Goal: Navigation & Orientation: Go to known website

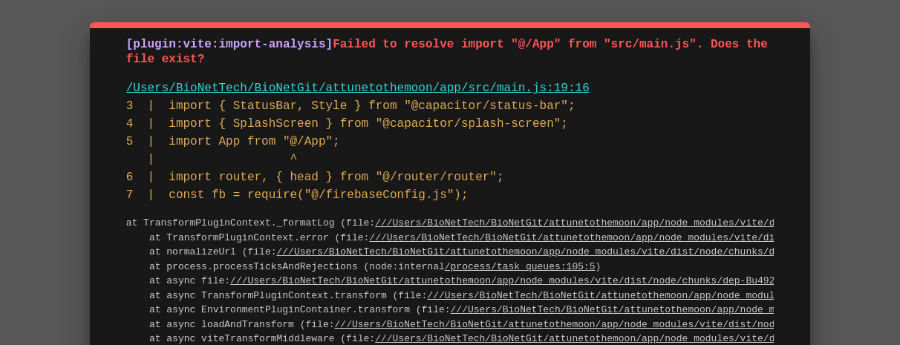
drag, startPoint x: 492, startPoint y: 185, endPoint x: 109, endPoint y: 24, distance: 415.7
click at [109, 24] on div "[plugin:vite:import-analysis] Failed to resolve import "@/App" from "src/main.j…" at bounding box center [450, 216] width 720 height 388
click at [504, 173] on pre "3 | import { StatusBar, Style } from "@capacitor/status-bar"; 4 | import { Spla…" at bounding box center [450, 150] width 648 height 107
drag, startPoint x: 514, startPoint y: 198, endPoint x: 119, endPoint y: 37, distance: 426.7
click at [119, 37] on div "[plugin:vite:import-analysis] Failed to resolve import "@/App" from "src/main.j…" at bounding box center [450, 216] width 720 height 388
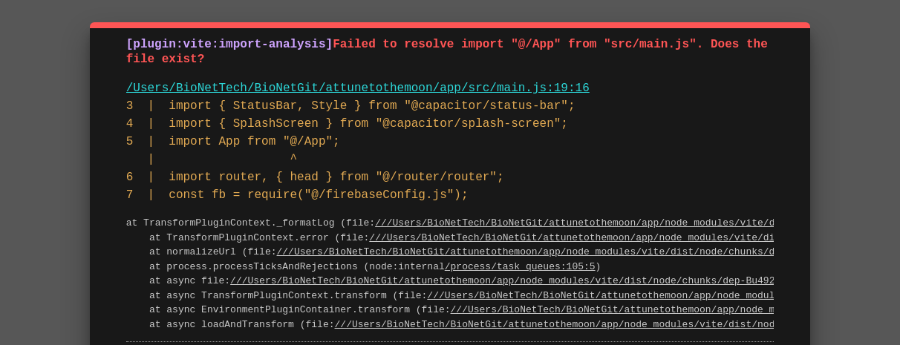
drag, startPoint x: 123, startPoint y: 41, endPoint x: 471, endPoint y: 205, distance: 385.0
click at [471, 205] on div "[plugin:vite:import-analysis] Failed to resolve import "@/App" from "src/main.j…" at bounding box center [450, 209] width 720 height 374
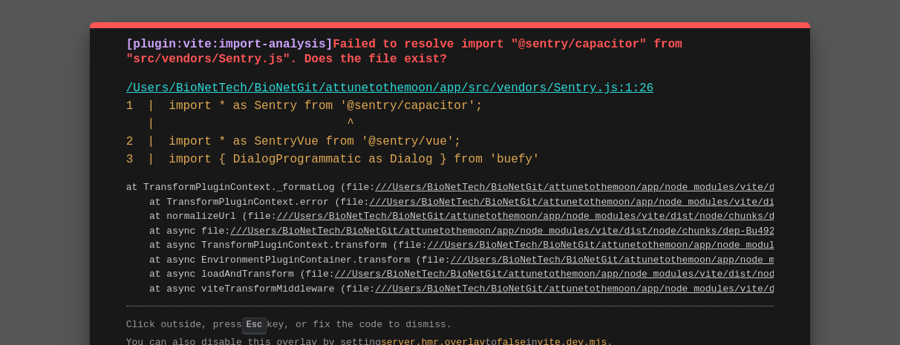
drag, startPoint x: 646, startPoint y: 45, endPoint x: 527, endPoint y: 44, distance: 119.6
click at [527, 44] on span "Failed to resolve import "@sentry/capacitor" from "src/vendors/Sentry.js". Does…" at bounding box center [408, 52] width 564 height 29
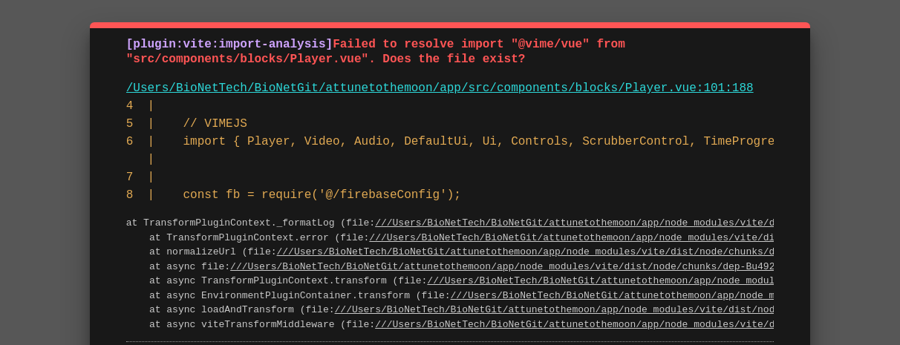
drag, startPoint x: 593, startPoint y: 42, endPoint x: 523, endPoint y: 42, distance: 69.8
click at [523, 42] on span "Failed to resolve import "@vime/vue" from "src/components/blocks/Player.vue". D…" at bounding box center [379, 52] width 506 height 29
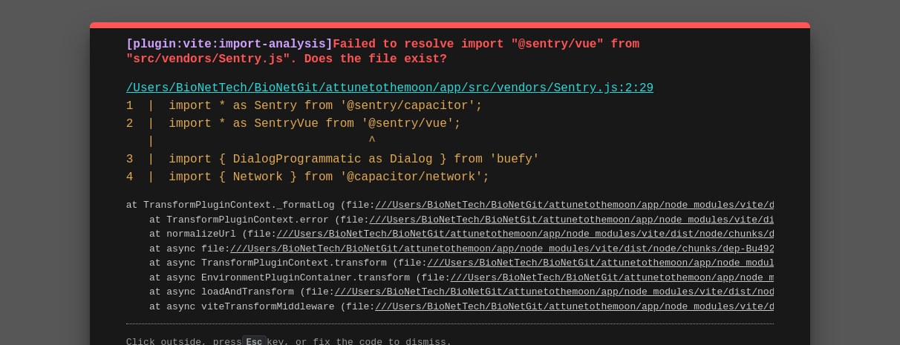
drag, startPoint x: 605, startPoint y: 49, endPoint x: 523, endPoint y: 51, distance: 81.7
click at [523, 51] on span "Failed to resolve import "@sentry/vue" from "src/vendors/Sentry.js". Does the f…" at bounding box center [386, 52] width 521 height 29
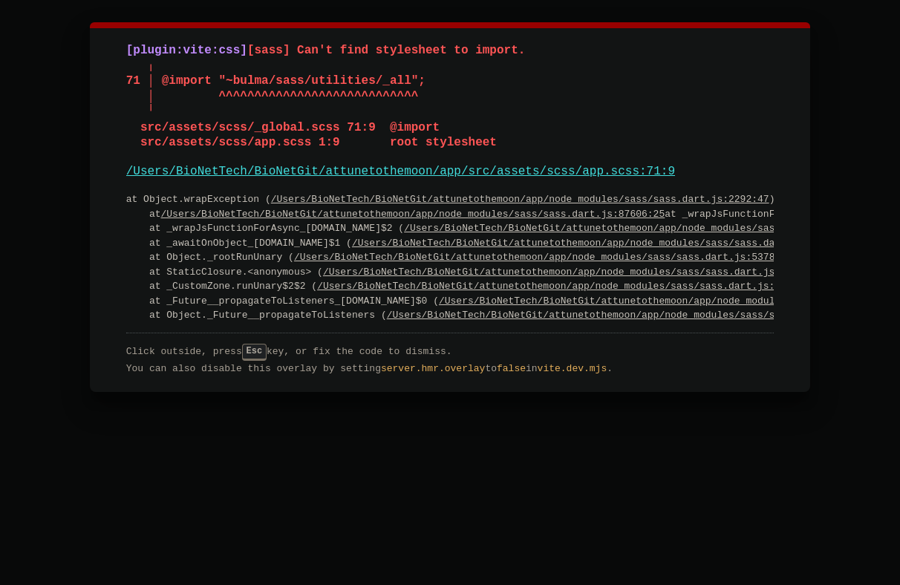
drag, startPoint x: 161, startPoint y: 80, endPoint x: 454, endPoint y: 80, distance: 292.6
click at [454, 80] on pre "[plugin:vite:css] [sass] Can't find stylesheet to import. ╷ 71 │ @import "~bulm…" at bounding box center [450, 97] width 648 height 108
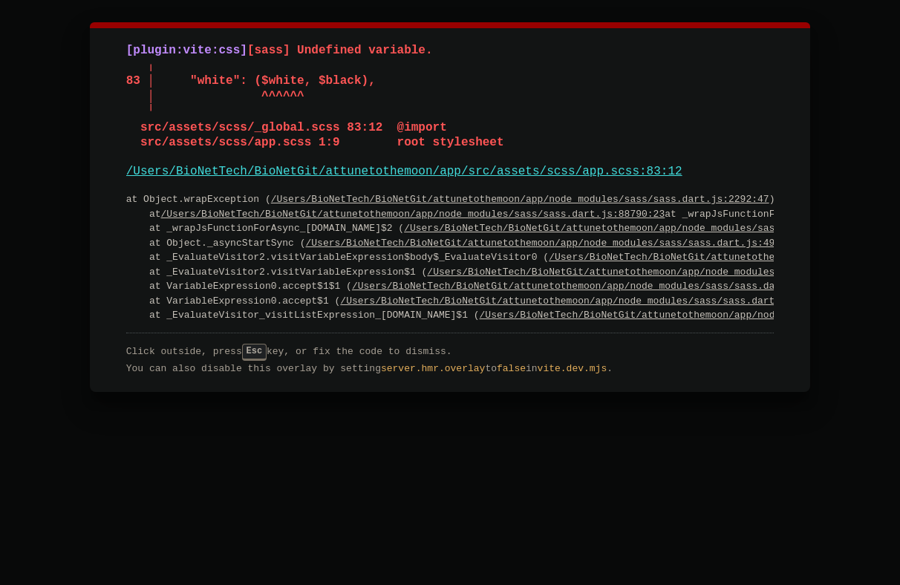
click at [642, 172] on link "/Users/BioNetTech/BioNetGit/attunetothemoon/app/src/assets/scss/app.scss:83:12" at bounding box center [404, 171] width 556 height 13
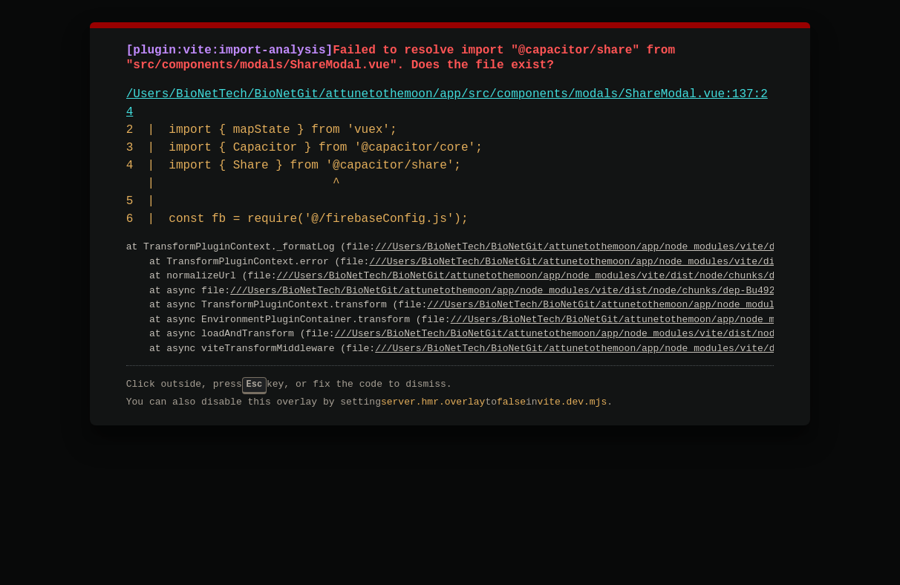
drag, startPoint x: 640, startPoint y: 48, endPoint x: 524, endPoint y: 48, distance: 115.9
click at [524, 48] on span "Failed to resolve import "@capacitor/share" from "src/components/modals/ShareMo…" at bounding box center [404, 58] width 556 height 29
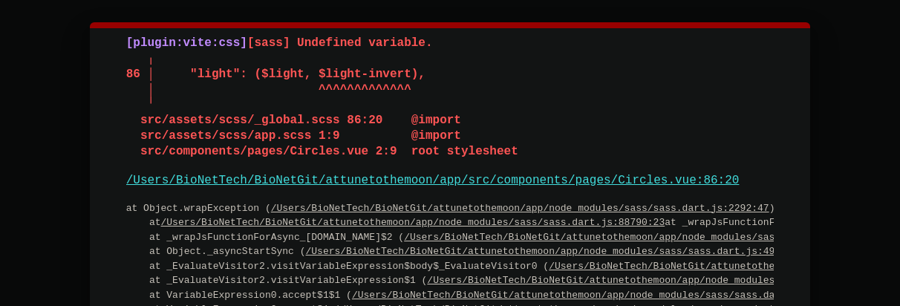
drag, startPoint x: 411, startPoint y: 73, endPoint x: 319, endPoint y: 71, distance: 92.9
click at [319, 71] on span "[sass] Undefined variable. ╷ 86 │ "light": ($light, $light-invert), │ ^^^^^^^^^…" at bounding box center [322, 97] width 392 height 122
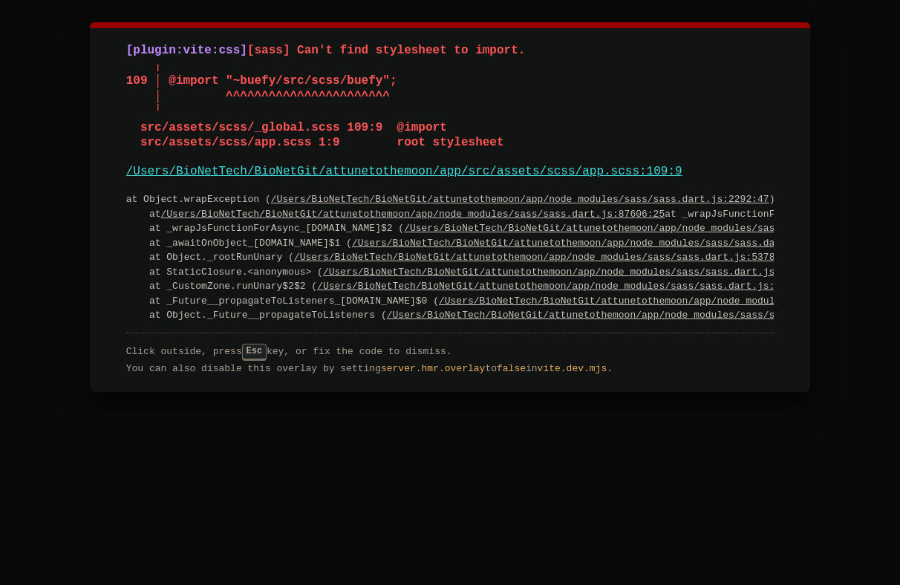
drag, startPoint x: 383, startPoint y: 80, endPoint x: 232, endPoint y: 79, distance: 150.8
click at [232, 79] on span "[sass] Can't find stylesheet to import. ╷ 109 │ @import "~buefy/src/scss/buefy"…" at bounding box center [326, 97] width 400 height 106
drag, startPoint x: 388, startPoint y: 83, endPoint x: 169, endPoint y: 82, distance: 219.8
click at [169, 82] on span "[sass] Can't find stylesheet to import. ╷ 109 │ @import "~buefy/src/scss/buefy"…" at bounding box center [326, 97] width 400 height 106
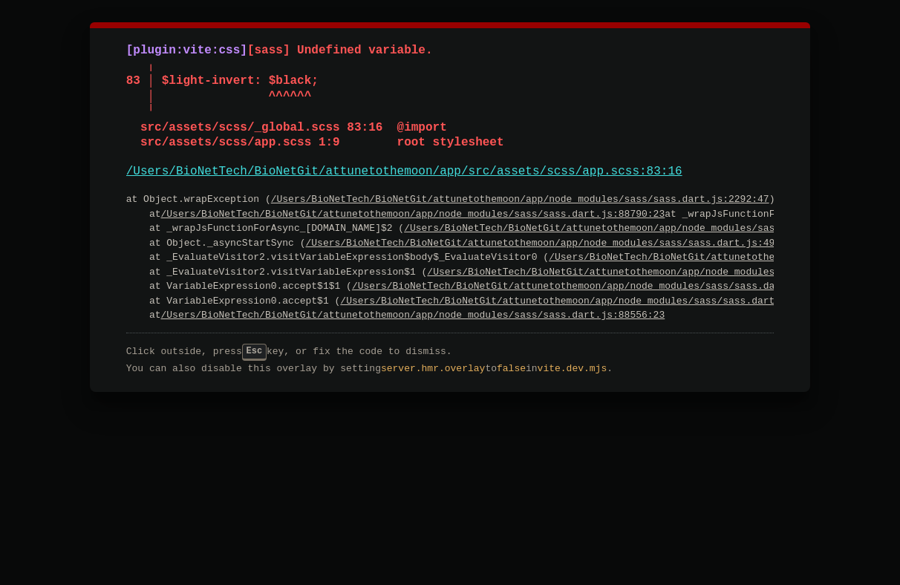
click at [281, 75] on span "[sass] Undefined variable. ╷ 83 │ $light-invert: $black; │ ^^^^^^ ╵ src/assets/…" at bounding box center [315, 97] width 378 height 106
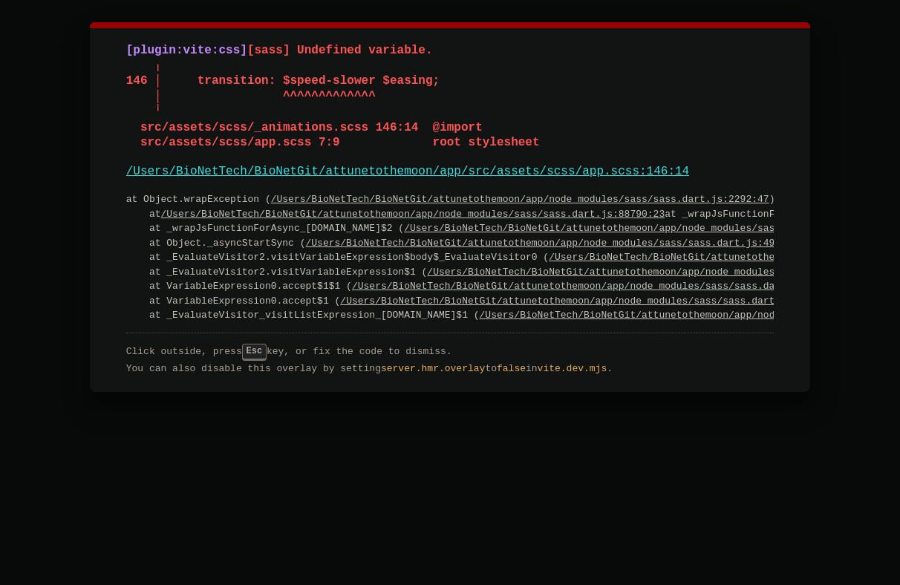
drag, startPoint x: 374, startPoint y: 82, endPoint x: 289, endPoint y: 82, distance: 85.4
click at [289, 82] on span "[sass] Undefined variable. ╷ 146 │ transition: $speed-slower $easing; │ ^^^^^^^…" at bounding box center [333, 97] width 414 height 106
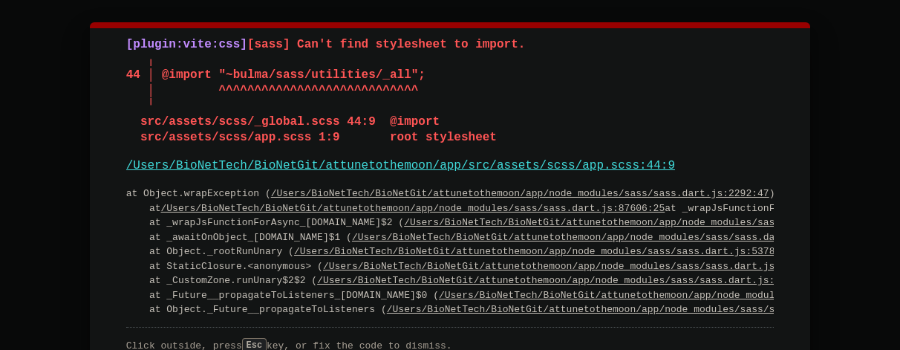
drag, startPoint x: 227, startPoint y: 74, endPoint x: 409, endPoint y: 74, distance: 182.0
click at [409, 74] on span "[sass] Can't find stylesheet to import. ╷ 44 │ @import "~bulma/sass/utilities/_…" at bounding box center [326, 91] width 400 height 106
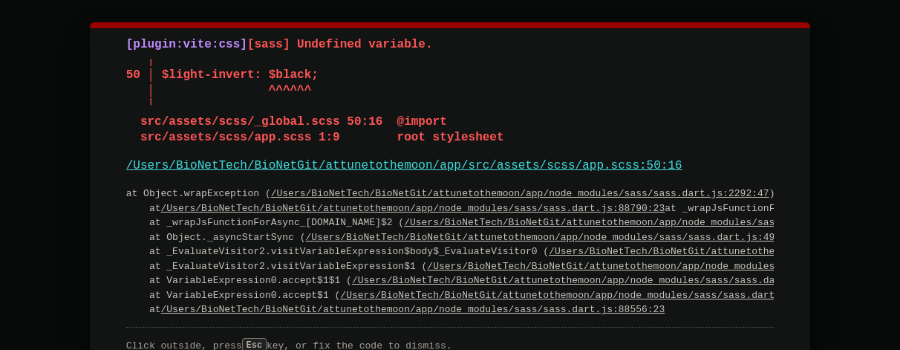
click at [456, 78] on pre "[plugin:vite:css] [sass] Undefined variable. ╷ 50 │ $light-invert: $black; │ ^^…" at bounding box center [450, 91] width 648 height 108
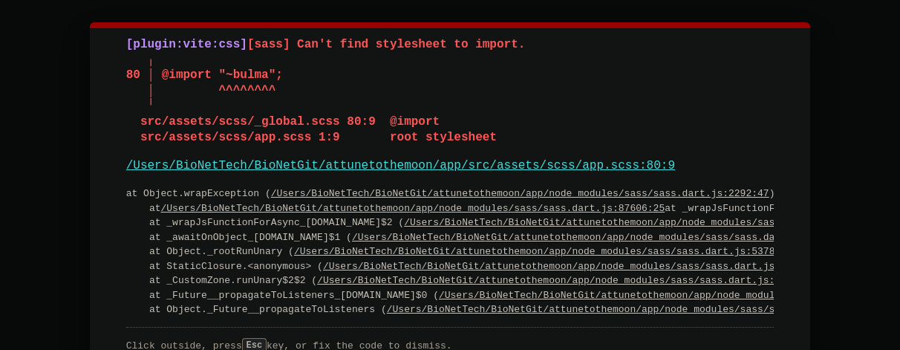
drag, startPoint x: 273, startPoint y: 76, endPoint x: 224, endPoint y: 74, distance: 49.1
click at [224, 74] on span "[sass] Can't find stylesheet to import. ╷ 80 │ @import "~bulma"; │ ^^^^^^^^ ╵ s…" at bounding box center [326, 91] width 400 height 106
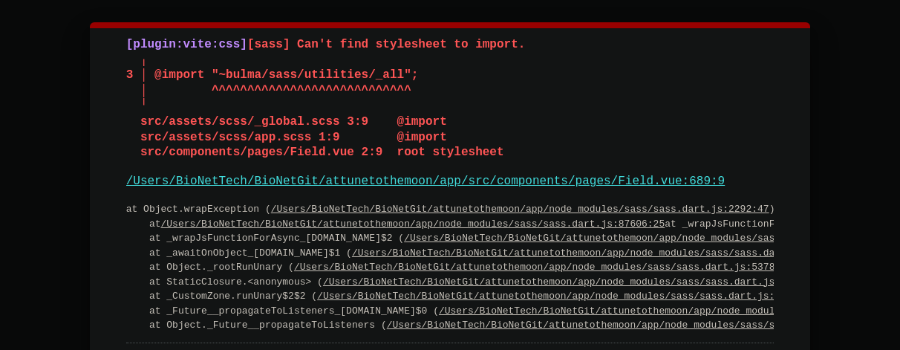
drag, startPoint x: 442, startPoint y: 88, endPoint x: 256, endPoint y: 45, distance: 190.4
click at [256, 45] on pre "[plugin:vite:css] [sass] Can't find stylesheet to import. ╷ 3 │ @import "~bulma…" at bounding box center [450, 98] width 648 height 123
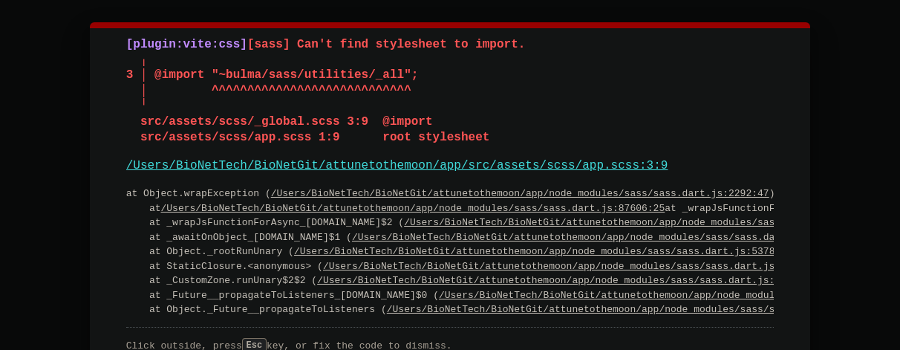
drag, startPoint x: 533, startPoint y: 37, endPoint x: 304, endPoint y: 39, distance: 228.8
click at [304, 39] on pre "[plugin:vite:css] [sass] Can't find stylesheet to import. ╷ 3 │ @import "~bulma…" at bounding box center [450, 91] width 648 height 108
drag, startPoint x: 453, startPoint y: 99, endPoint x: 113, endPoint y: 41, distance: 345.0
click at [113, 41] on div "[plugin:vite:css] [sass] Can't find stylesheet to import. ╷ 3 │ @import "~bulma…" at bounding box center [450, 201] width 720 height 358
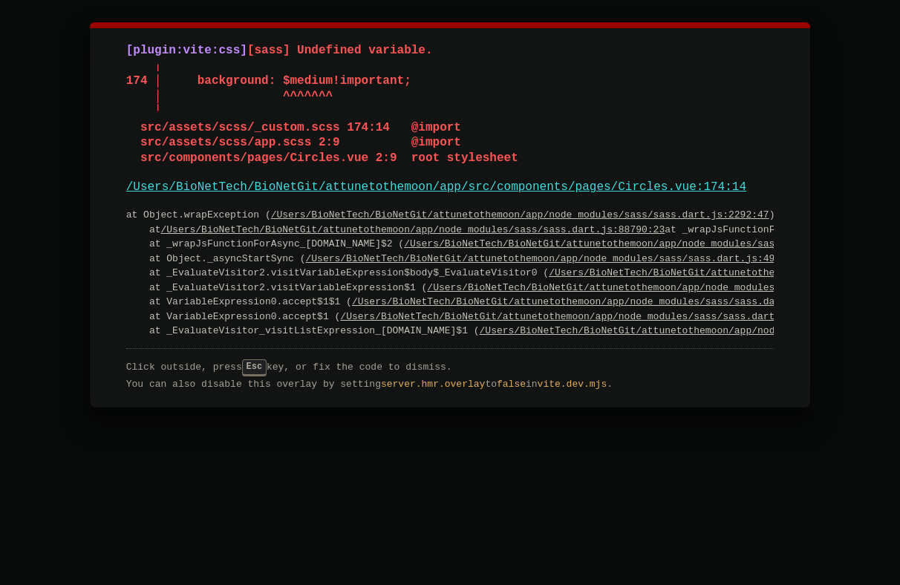
click at [315, 77] on span "[sass] Undefined variable. ╷ 174 │ background: $medium!important; │ ^^^^^^^ ╵ s…" at bounding box center [322, 105] width 392 height 122
